Goal: Communication & Community: Participate in discussion

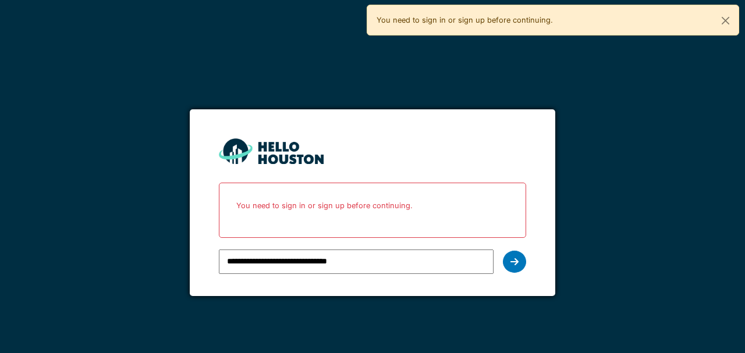
click at [519, 256] on div at bounding box center [514, 262] width 23 height 22
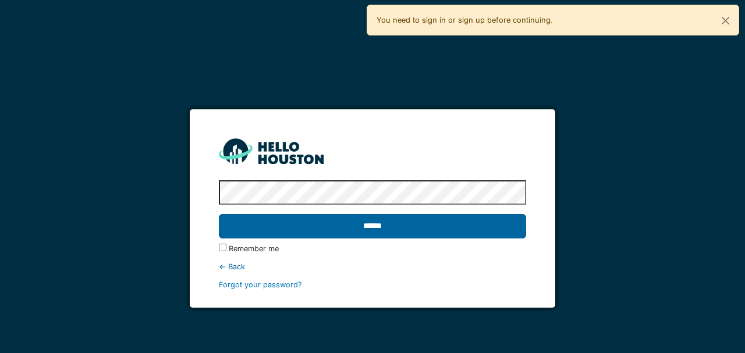
click at [383, 227] on input "******" at bounding box center [372, 226] width 307 height 24
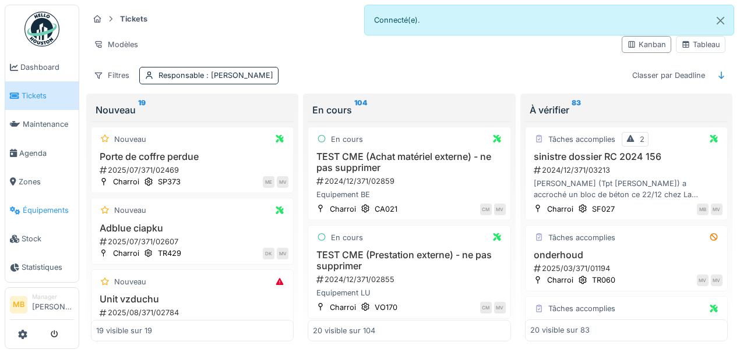
click at [16, 201] on link "Équipements" at bounding box center [41, 210] width 73 height 29
click at [20, 205] on li "Équipements" at bounding box center [42, 210] width 64 height 11
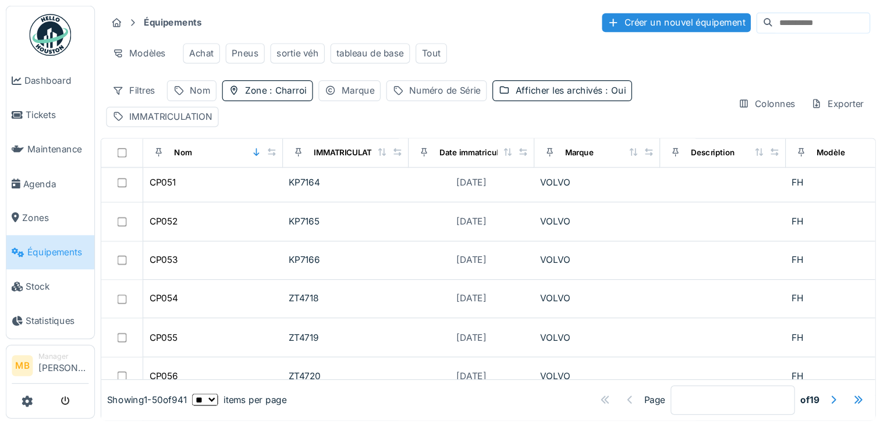
scroll to position [815, 0]
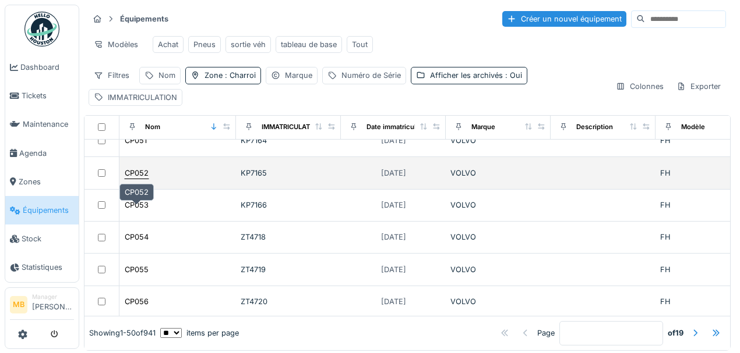
click at [128, 179] on div "CP052" at bounding box center [137, 173] width 24 height 11
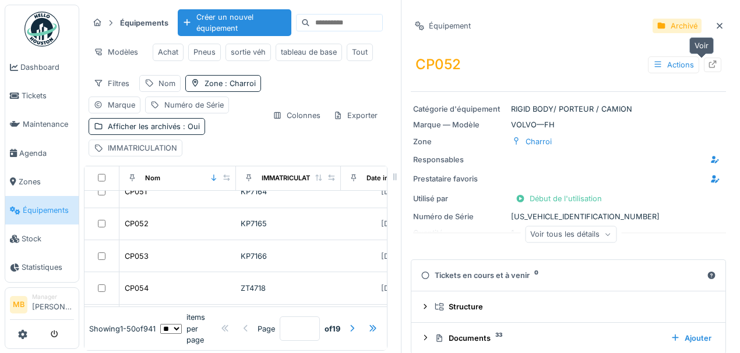
click at [707, 62] on icon at bounding box center [711, 65] width 9 height 8
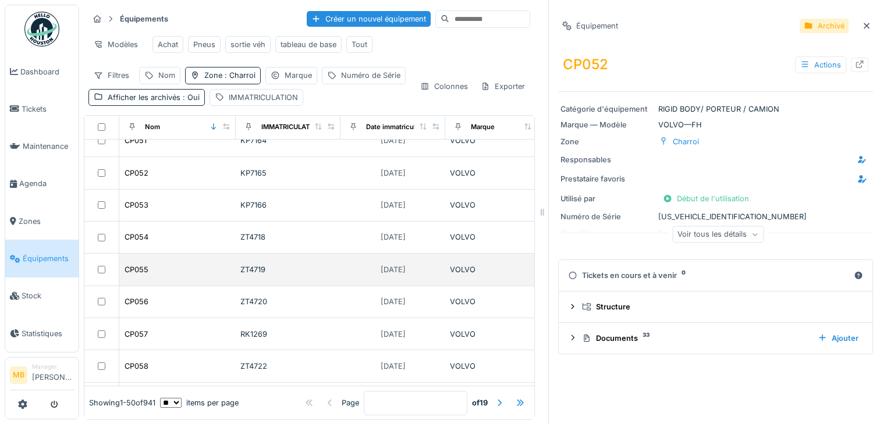
scroll to position [815, 0]
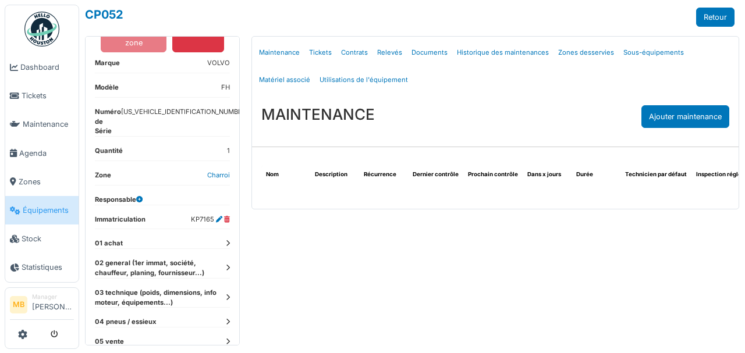
scroll to position [194, 0]
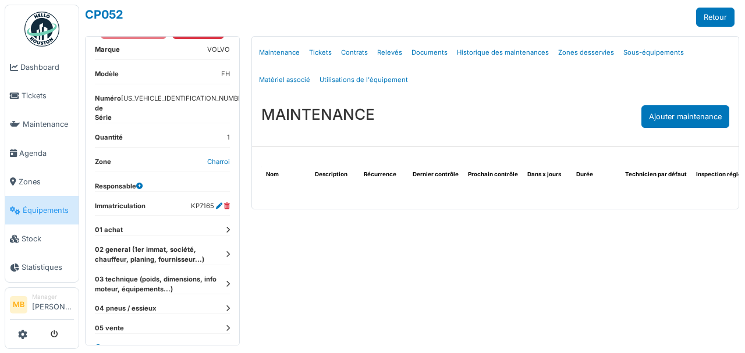
click at [226, 227] on icon at bounding box center [228, 230] width 4 height 6
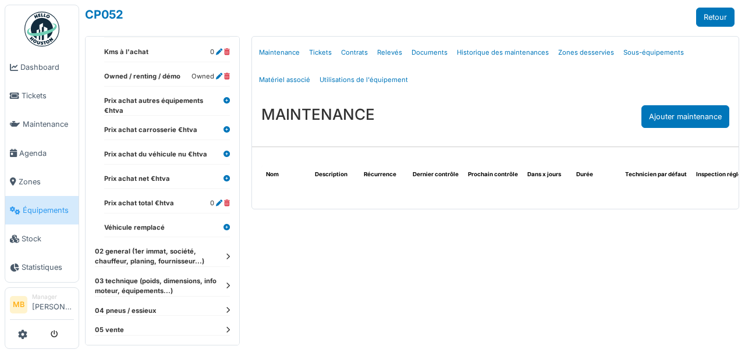
scroll to position [710, 0]
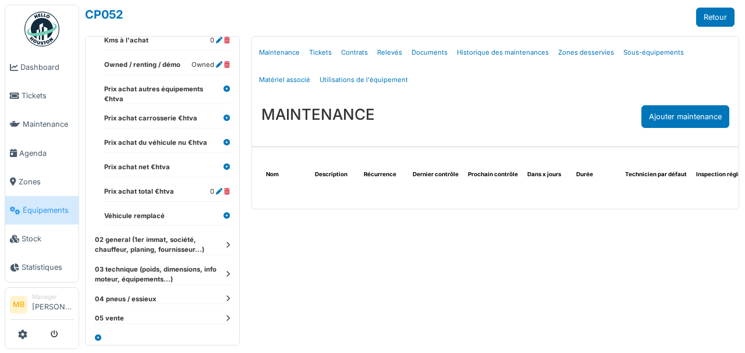
click at [226, 242] on icon at bounding box center [228, 245] width 4 height 6
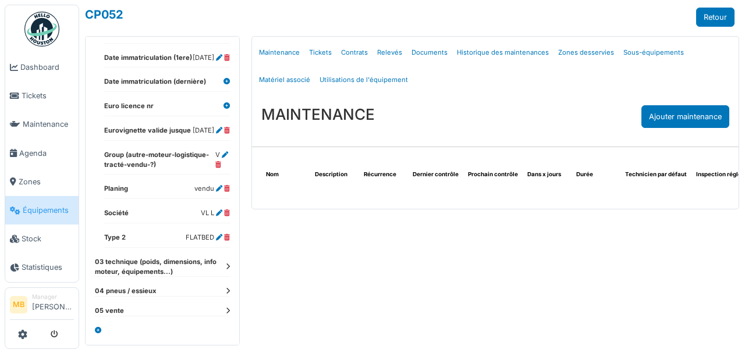
scroll to position [981, 0]
click at [713, 15] on link "Retour" at bounding box center [715, 17] width 38 height 19
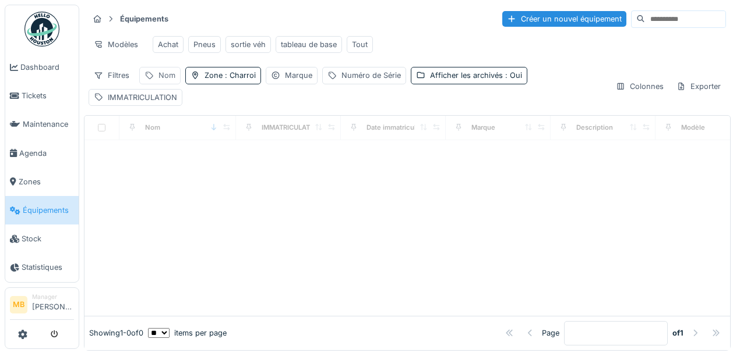
click at [162, 81] on div "Nom" at bounding box center [166, 75] width 17 height 11
click at [176, 131] on input "Nom" at bounding box center [202, 135] width 116 height 24
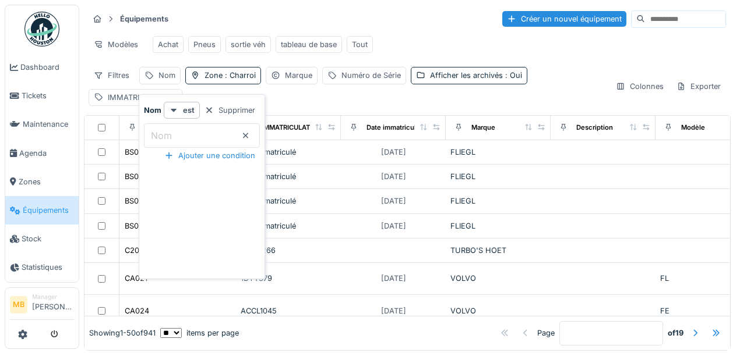
click at [175, 132] on input "Nom" at bounding box center [202, 135] width 116 height 24
type input "*****"
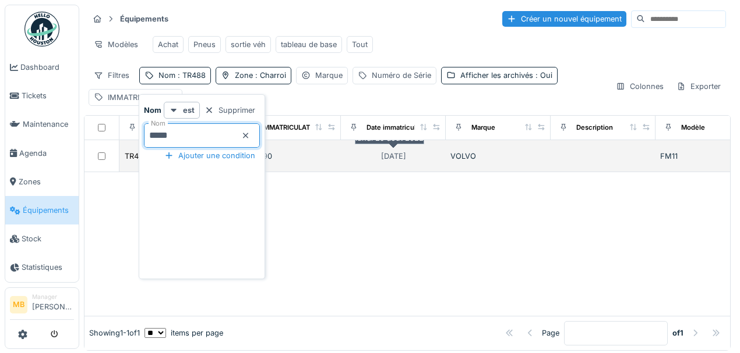
click at [398, 162] on div "[DATE]" at bounding box center [393, 156] width 25 height 11
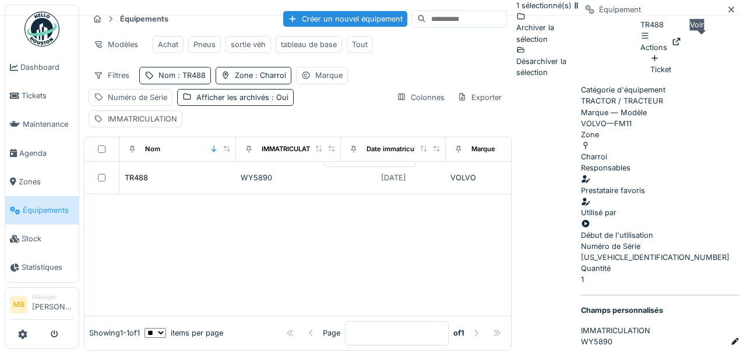
click at [681, 45] on icon at bounding box center [675, 42] width 9 height 8
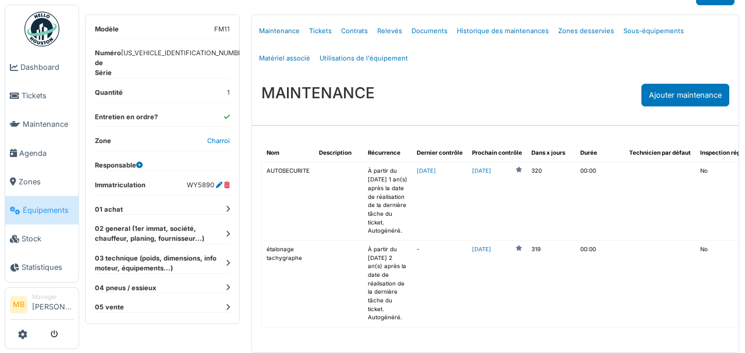
scroll to position [190, 0]
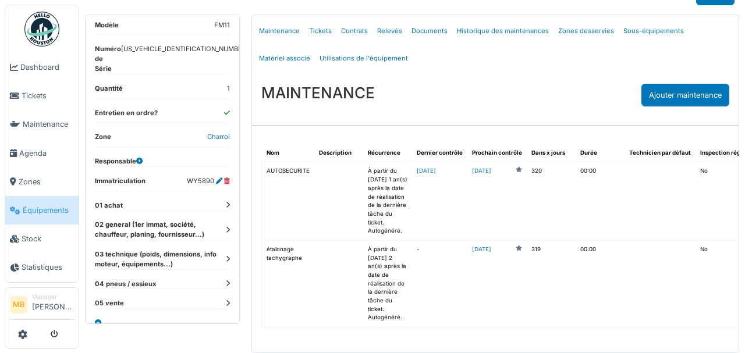
click at [226, 227] on icon at bounding box center [228, 230] width 4 height 6
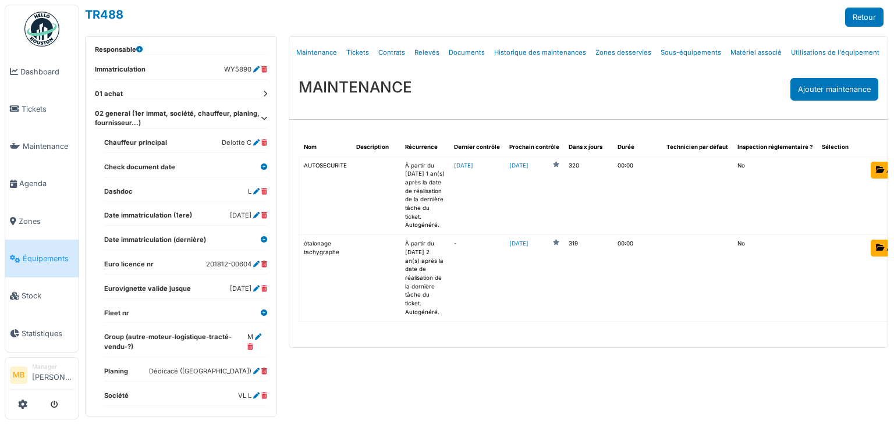
scroll to position [291, 0]
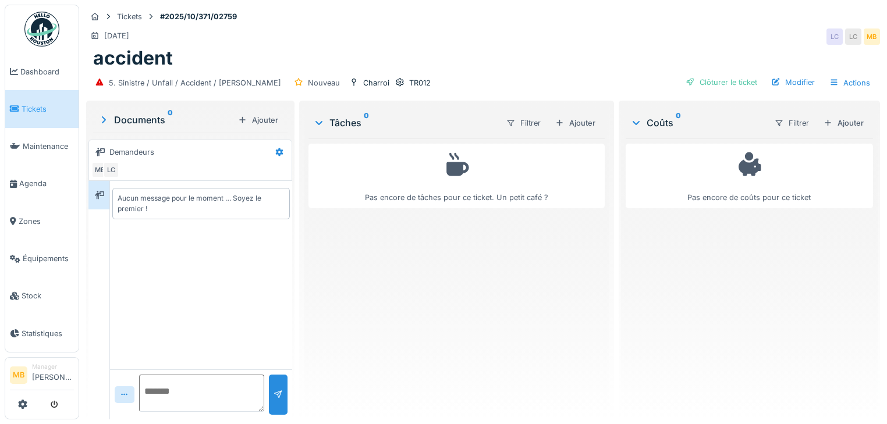
click at [222, 177] on div "MB LC" at bounding box center [187, 170] width 193 height 16
click at [98, 192] on div at bounding box center [99, 195] width 9 height 11
click at [147, 196] on div "Aucun message pour le moment … Soyez le premier !" at bounding box center [201, 203] width 167 height 21
click at [189, 193] on div "Aucun message pour le moment … Soyez le premier !" at bounding box center [201, 203] width 167 height 21
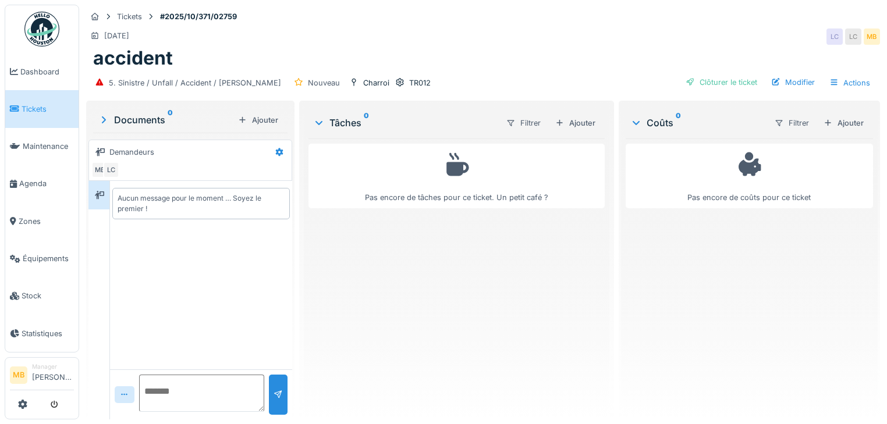
click at [165, 375] on textarea at bounding box center [201, 393] width 125 height 37
type textarea "**********"
click at [285, 395] on div at bounding box center [278, 395] width 19 height 40
